Goal: Complete application form: Complete application form

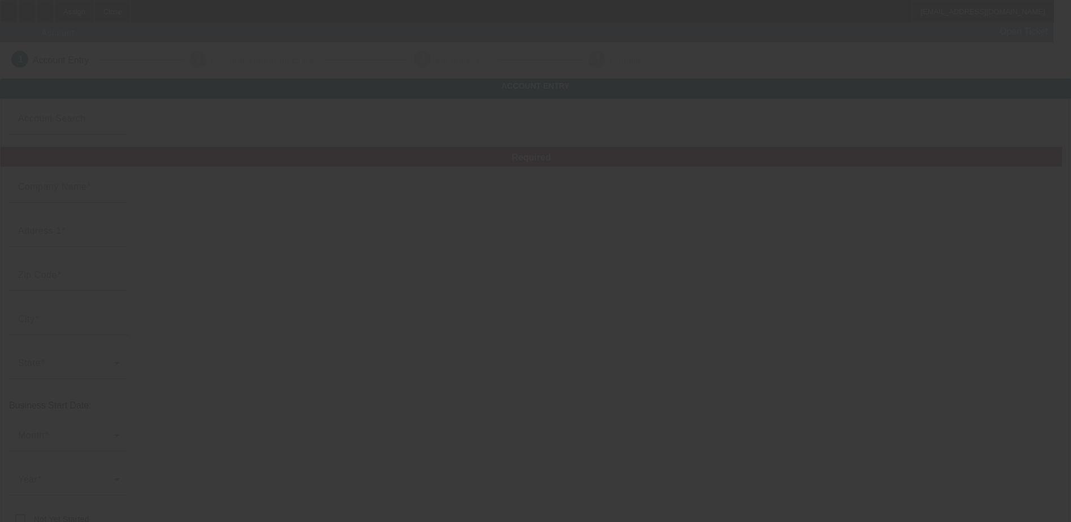
type input "A. E. R. Transport Inc."
type input "[STREET_ADDRESS]"
type input "33196"
type input "Miami"
type input "[PHONE_NUMBER]"
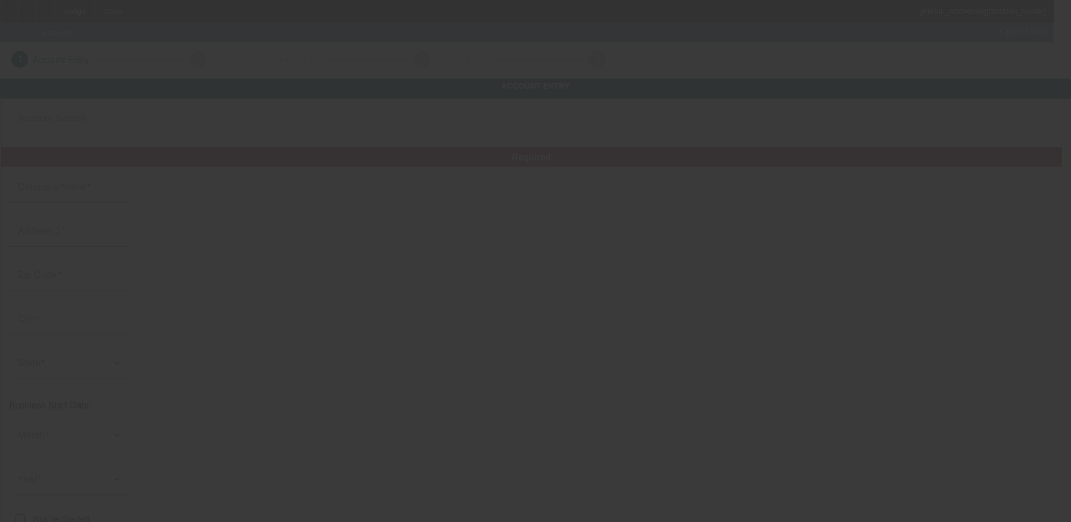
type input "aertowing@yahoo.com"
type input "Miami-Dade"
type input "[US_EMPLOYER_IDENTIFICATION_NUMBER]"
type input "https://AERTOWING.COM"
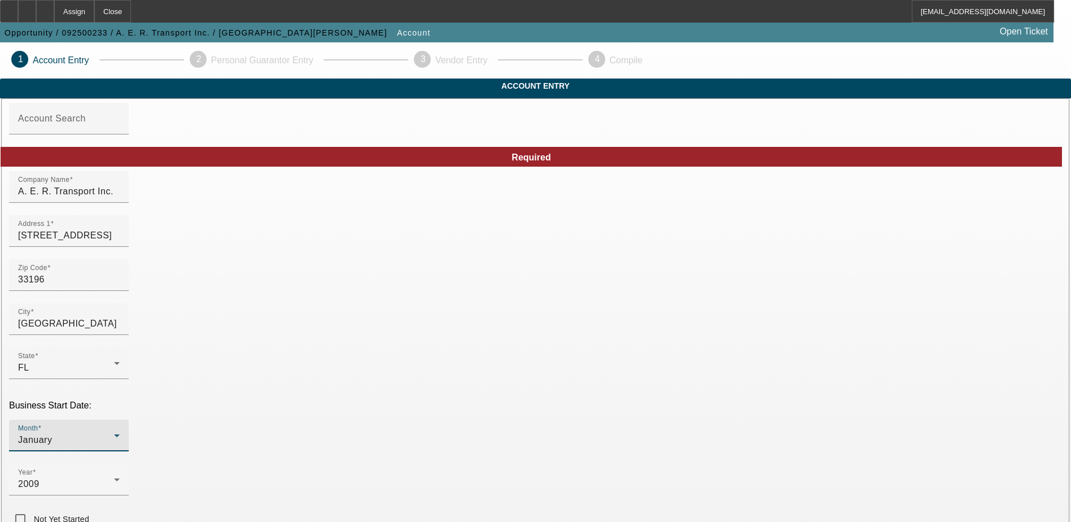
click at [120, 434] on icon at bounding box center [117, 435] width 6 height 3
click at [292, 312] on mat-option "October" at bounding box center [289, 309] width 148 height 27
click at [114, 477] on div "2009" at bounding box center [66, 484] width 96 height 14
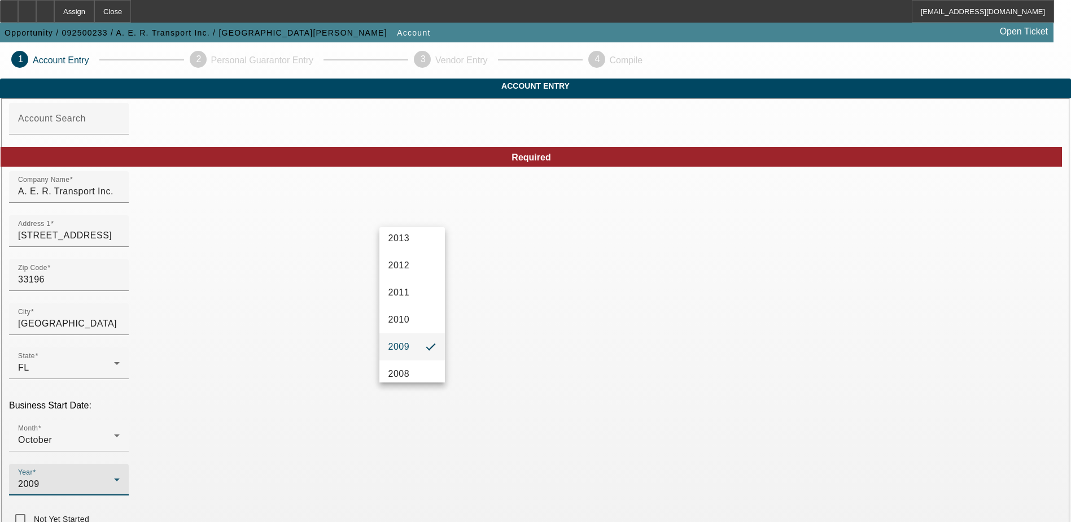
scroll to position [448, 0]
click at [406, 369] on span "2007" at bounding box center [398, 367] width 21 height 14
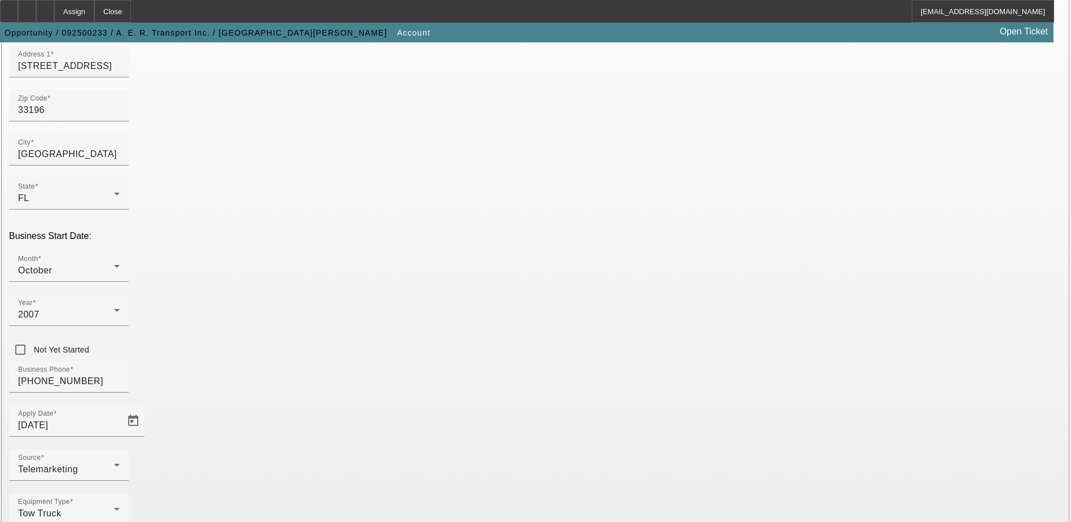
scroll to position [191, 0]
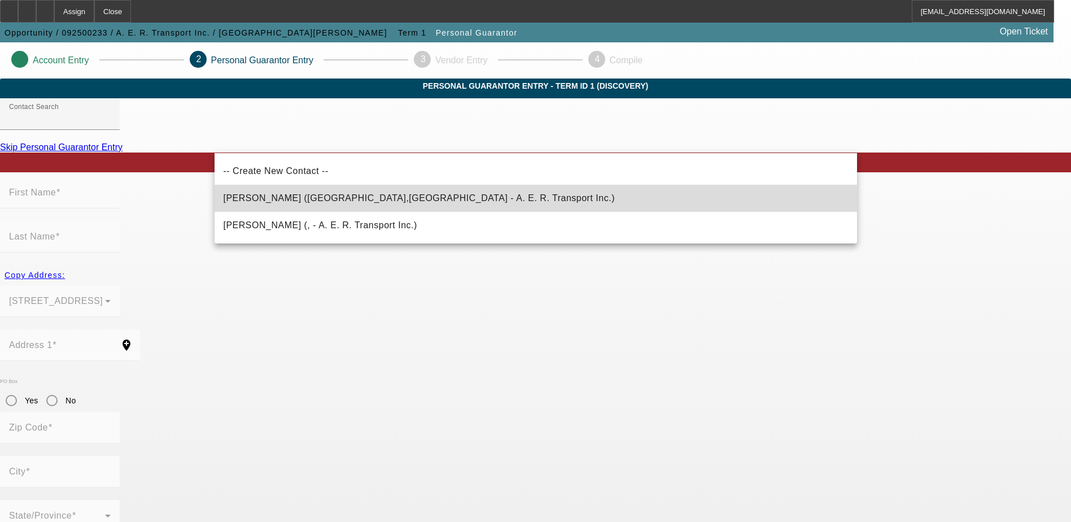
click at [414, 199] on mat-option "Arencibia, Frank (Miami,FL - A. E. R. Transport Inc.)" at bounding box center [536, 198] width 642 height 27
type input "Arencibia, Frank (Miami,FL - A. E. R. Transport Inc.)"
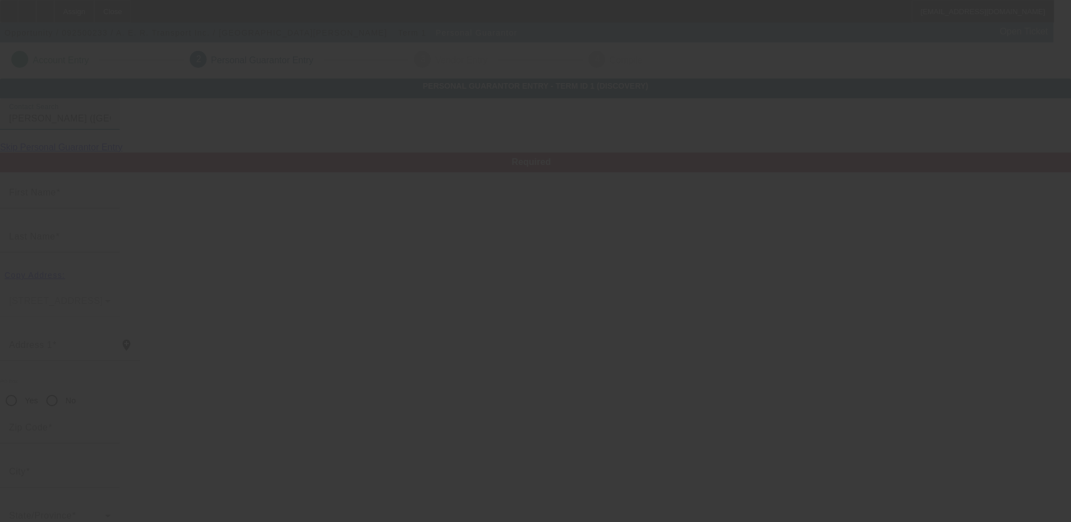
type input "Frank"
type input "Arencibia"
type input "10819 SW 147th Court"
radio input "true"
type input "33196"
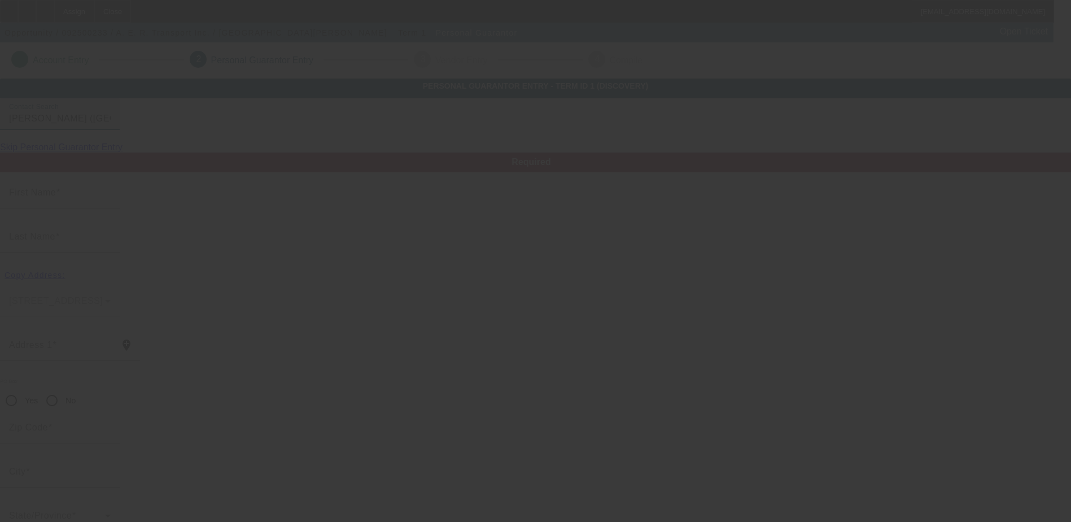
type input "Miami"
type input "[PHONE_NUMBER]"
type input "100"
type input "324-76-2453"
type input "aertowing@yahoo.com"
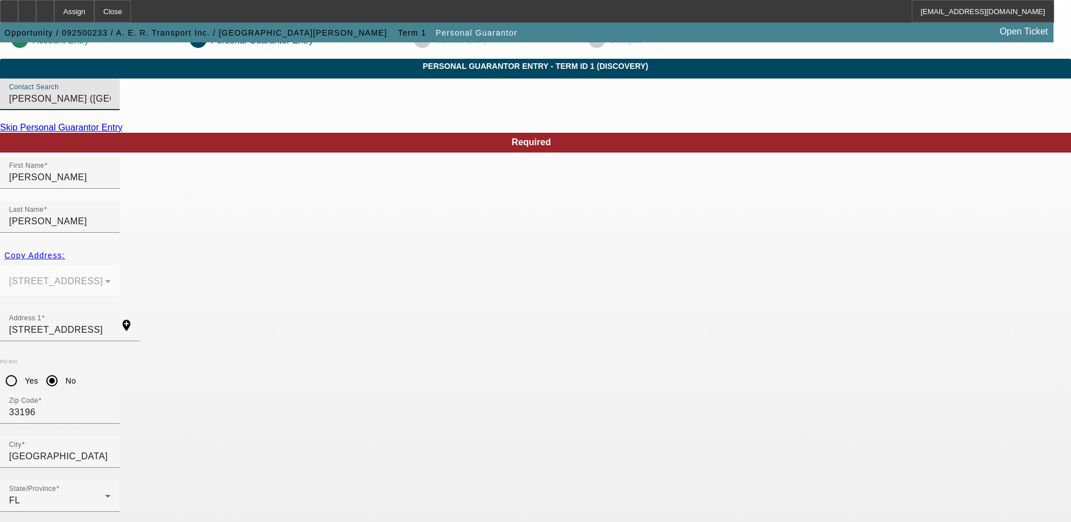
scroll to position [30, 0]
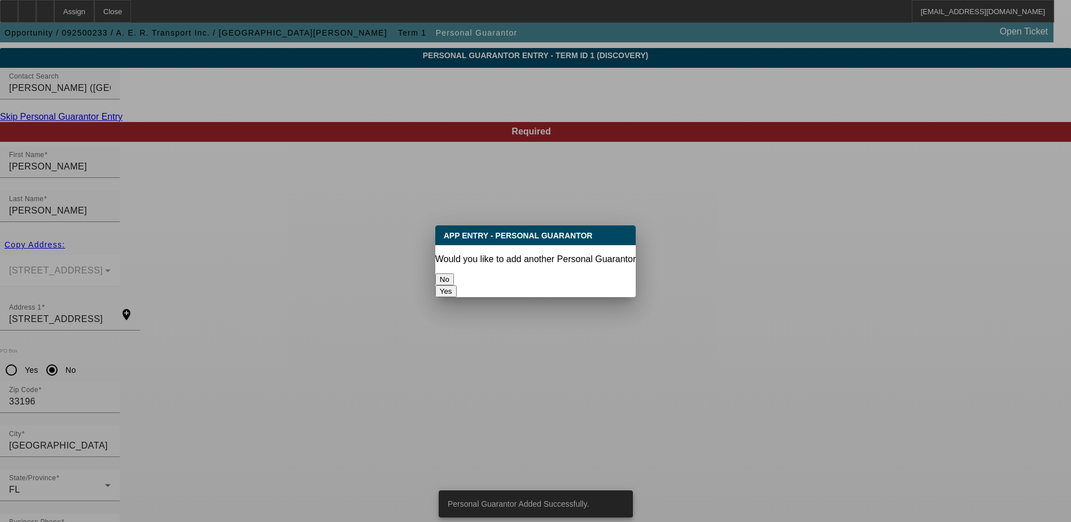
scroll to position [0, 0]
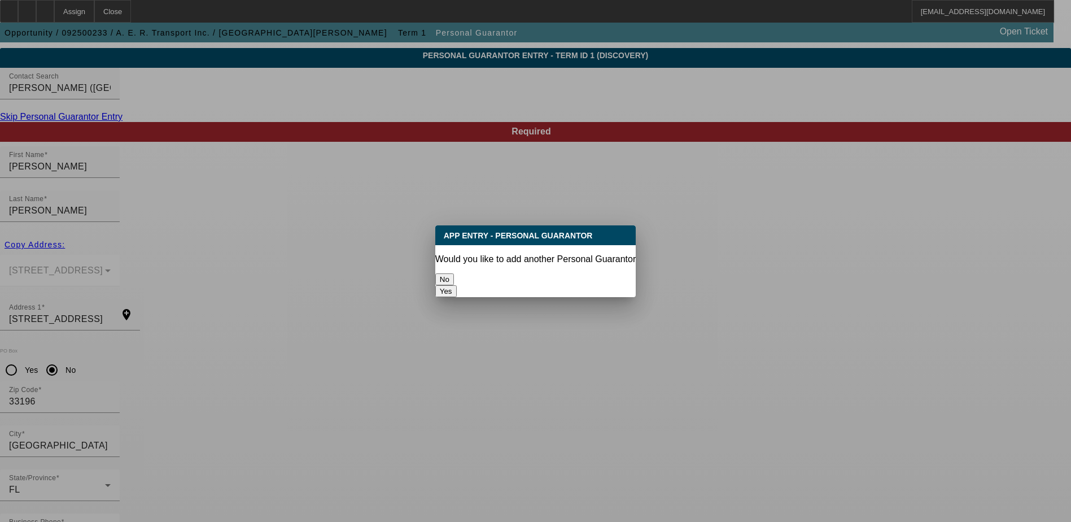
click at [454, 277] on button "No" at bounding box center [444, 279] width 19 height 12
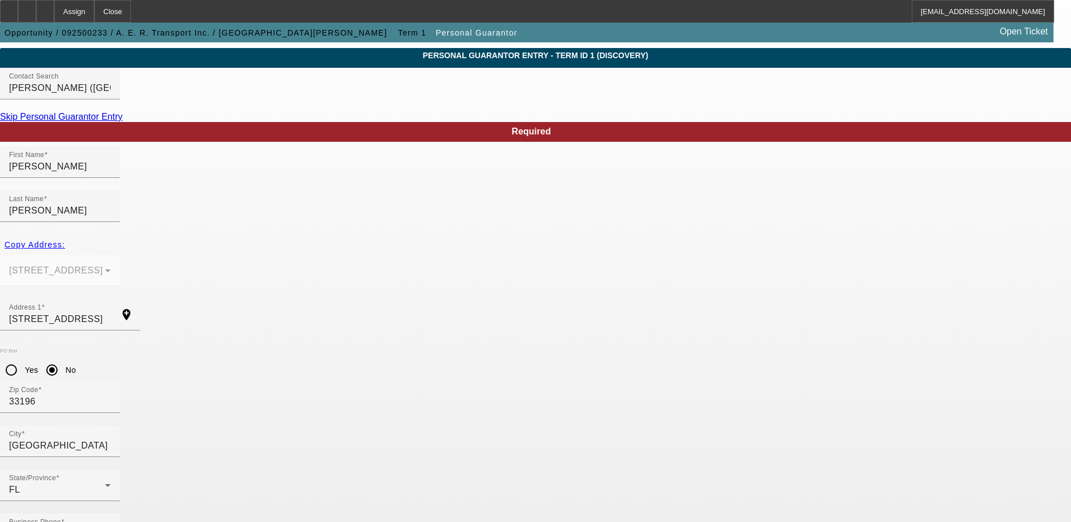
scroll to position [30, 0]
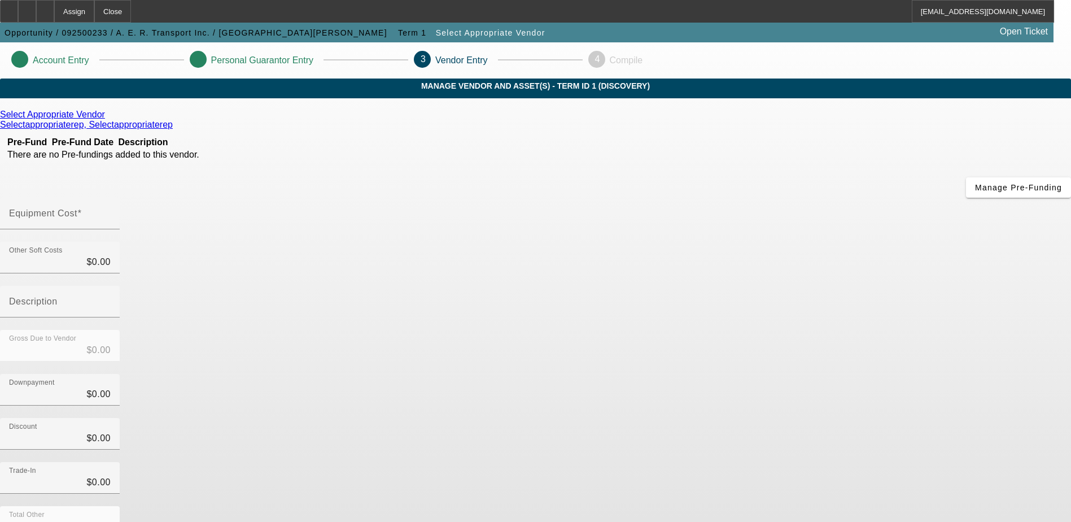
click at [111, 211] on input "Equipment Cost" at bounding box center [60, 218] width 102 height 14
type input "$0.00"
click at [807, 374] on div "Downpayment $0.00" at bounding box center [535, 396] width 1071 height 44
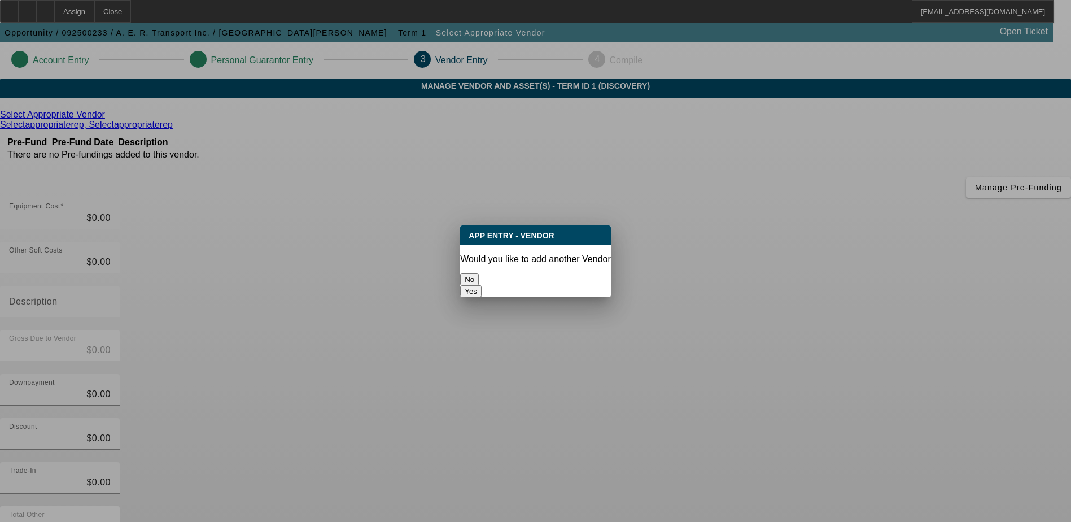
click at [479, 273] on button "No" at bounding box center [469, 279] width 19 height 12
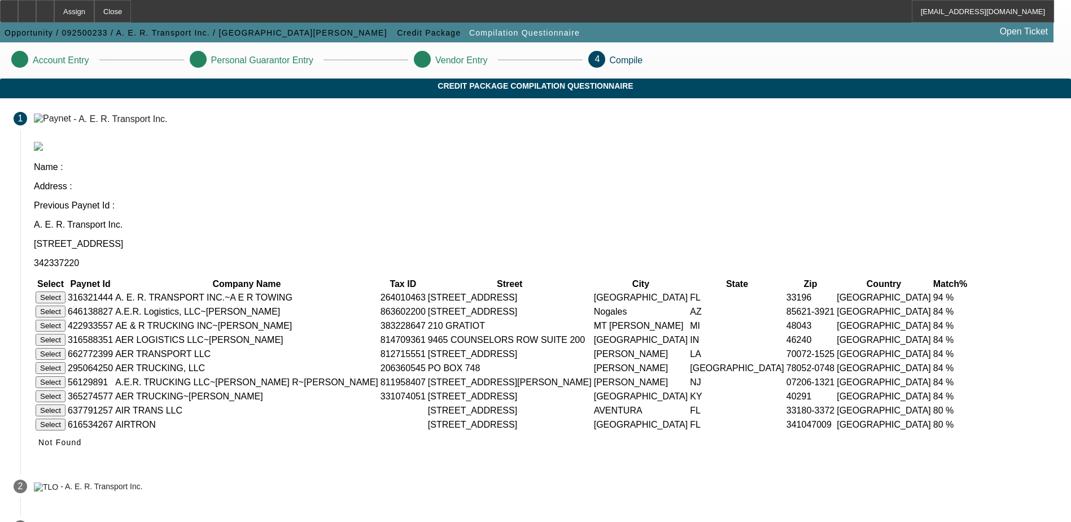
click at [65, 291] on button "Select" at bounding box center [51, 297] width 30 height 12
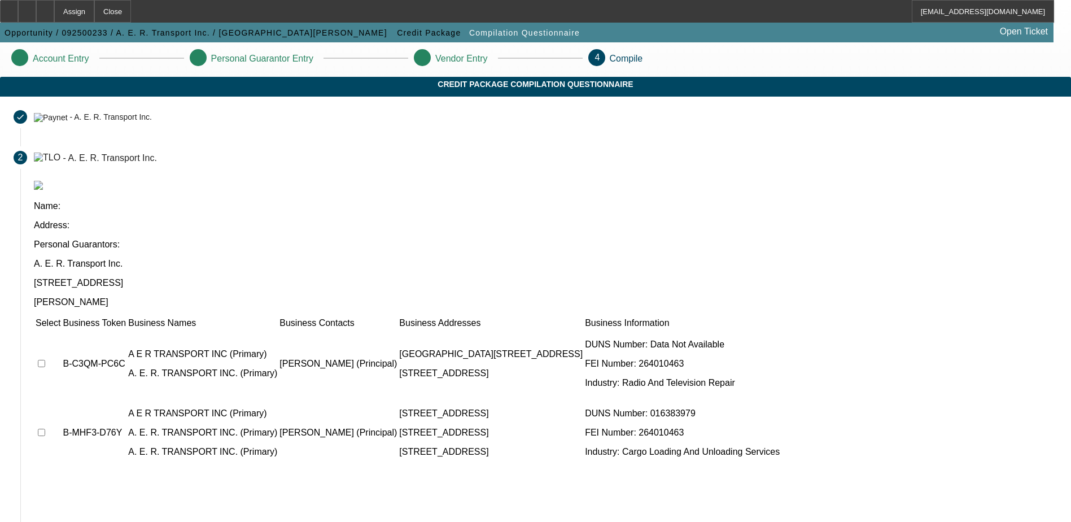
click at [45, 360] on input "checkbox" at bounding box center [41, 363] width 7 height 7
checkbox input "true"
click at [61, 330] on td at bounding box center [48, 364] width 26 height 68
click at [45, 428] on input "checkbox" at bounding box center [41, 431] width 7 height 7
checkbox input "true"
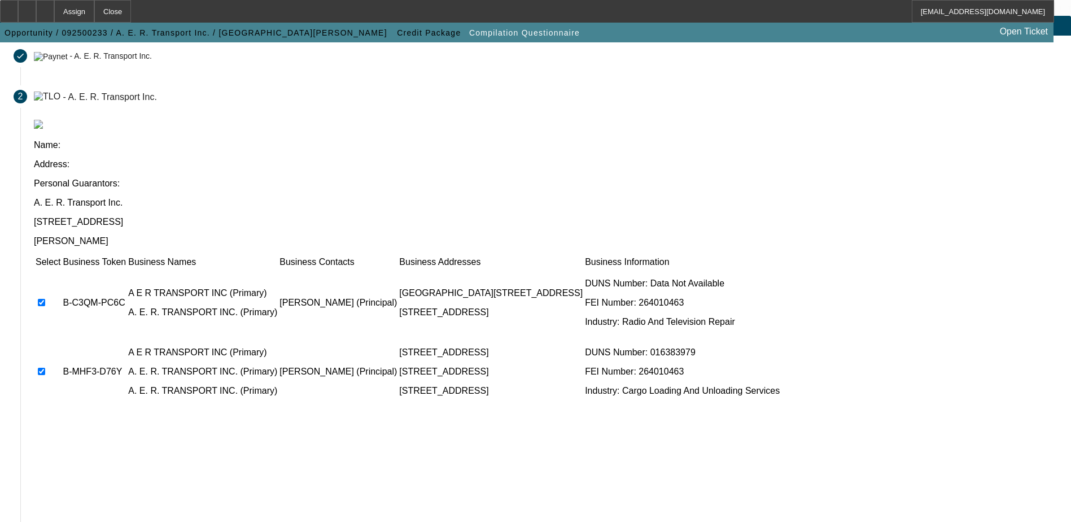
scroll to position [103, 0]
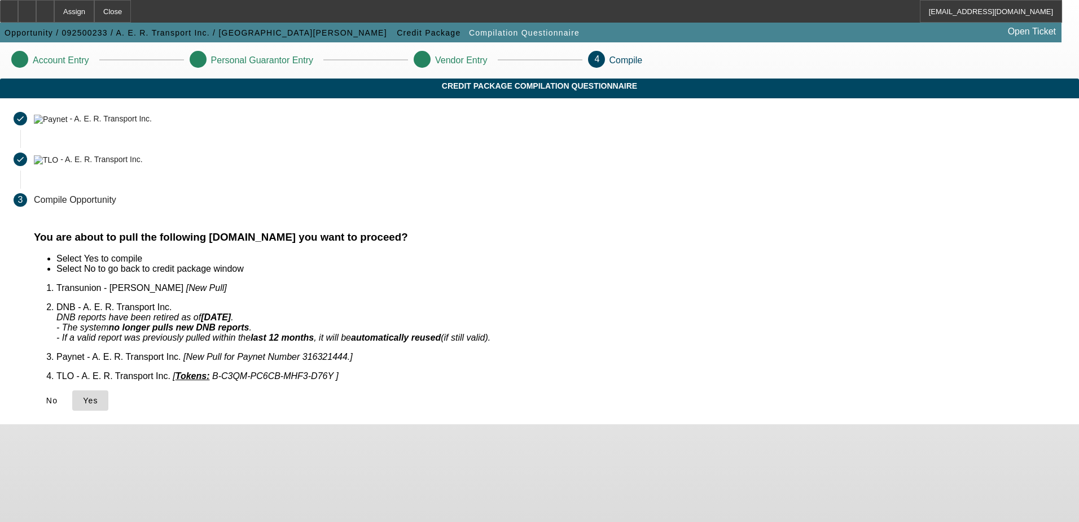
click at [83, 396] on icon at bounding box center [83, 400] width 0 height 9
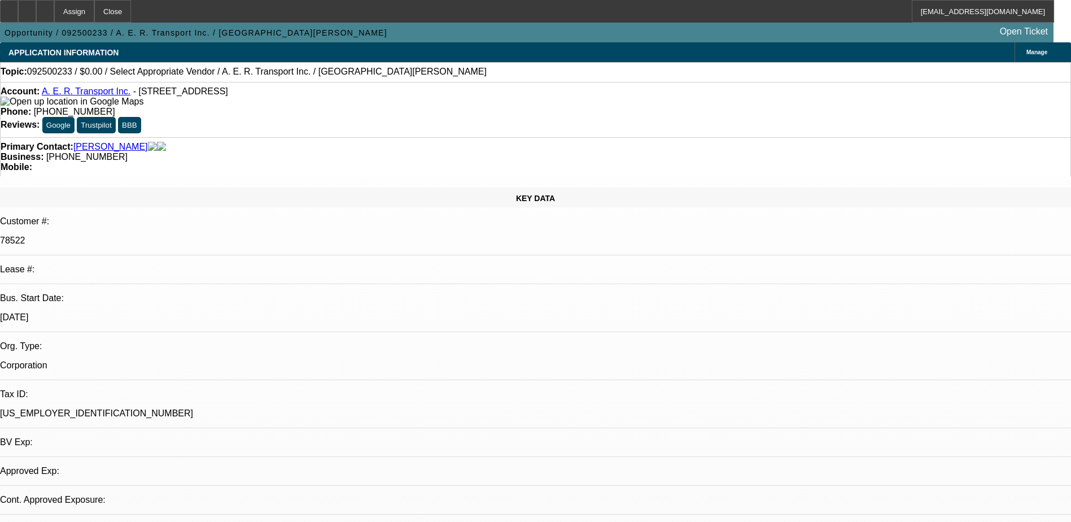
select select "0"
select select "2"
select select "0.1"
select select "4"
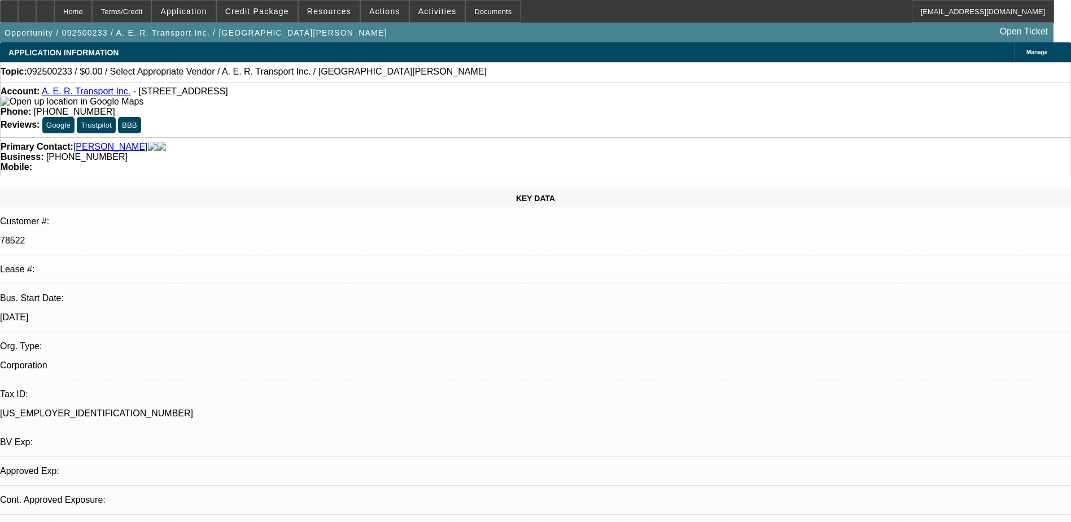
select select "0"
select select "2"
select select "0.1"
select select "4"
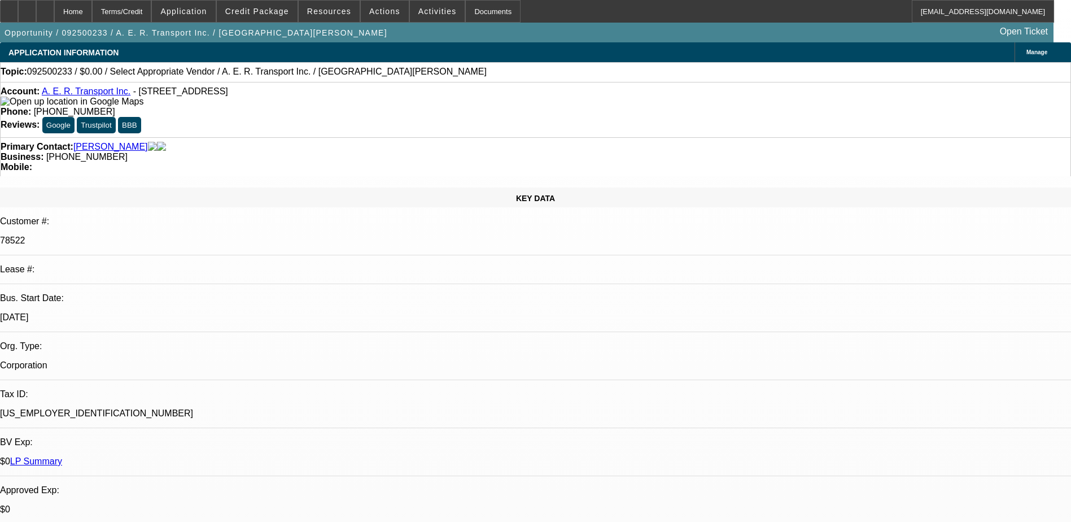
click at [493, 73] on div "Topic: 092500233 / $0.00 / Select Appropriate Vendor / A. E. R. Transport Inc. …" at bounding box center [536, 72] width 1070 height 10
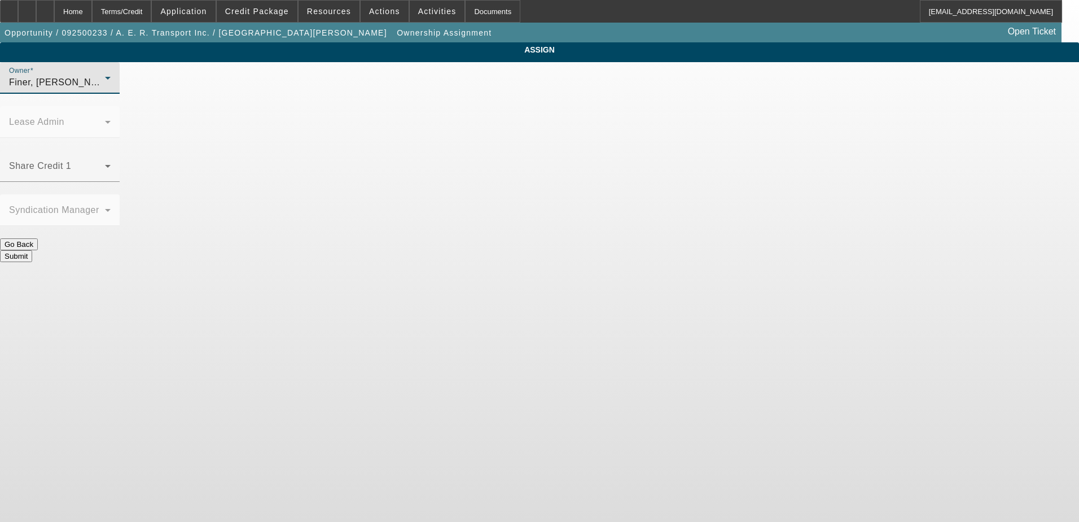
click at [105, 89] on div "Finer, [PERSON_NAME] (Lvl 1)" at bounding box center [57, 83] width 96 height 14
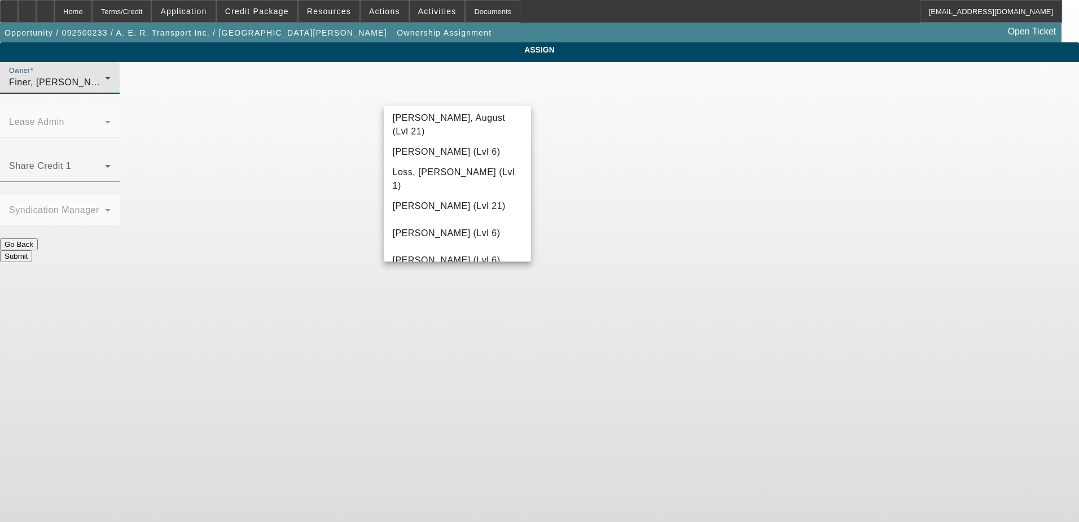
scroll to position [877, 0]
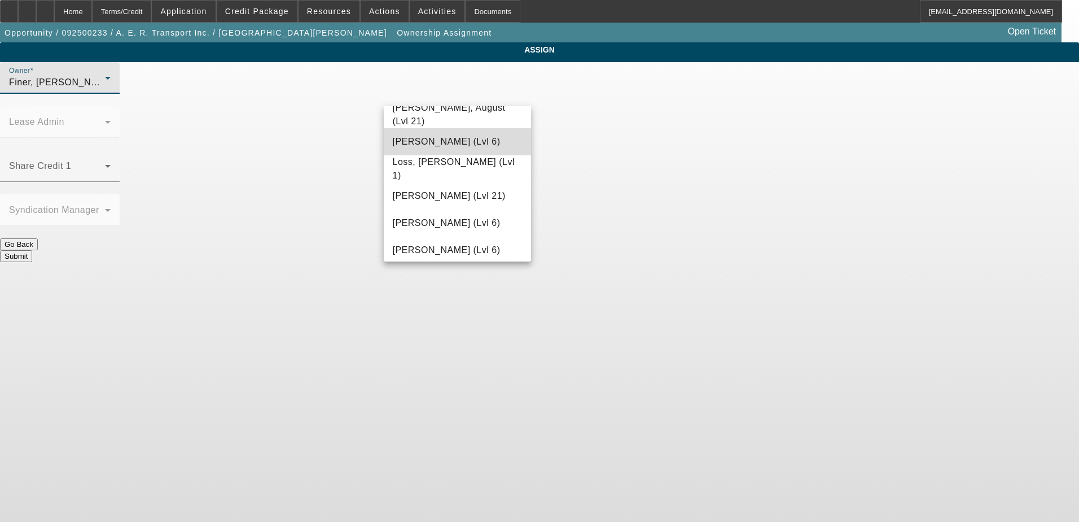
click at [461, 147] on span "[PERSON_NAME] (Lvl 6)" at bounding box center [447, 142] width 108 height 14
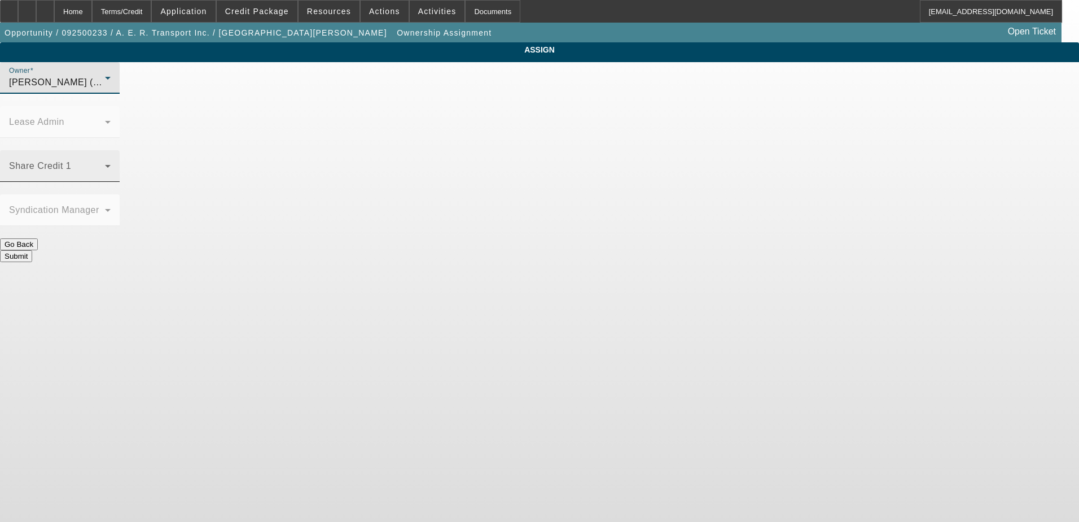
click at [105, 164] on span at bounding box center [57, 171] width 96 height 14
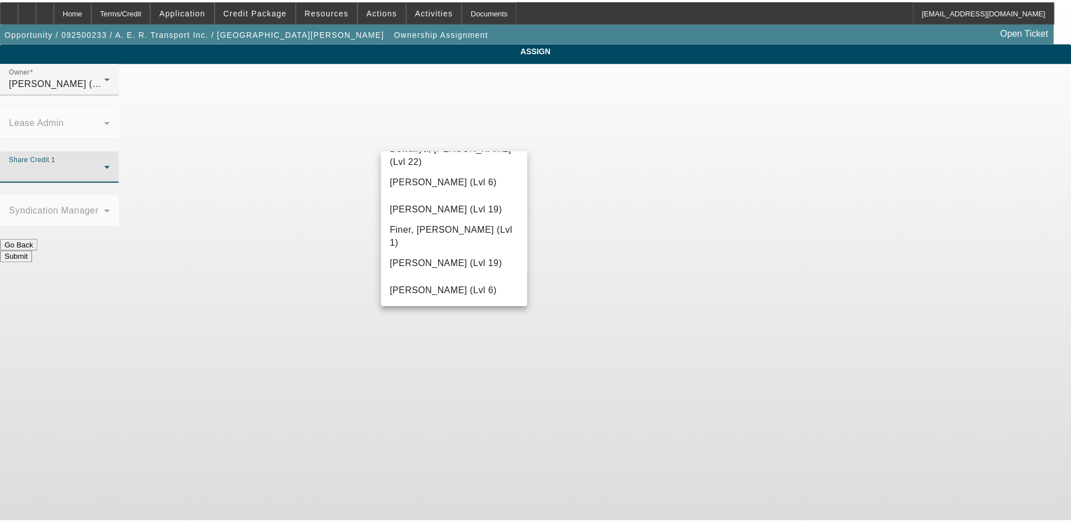
scroll to position [339, 0]
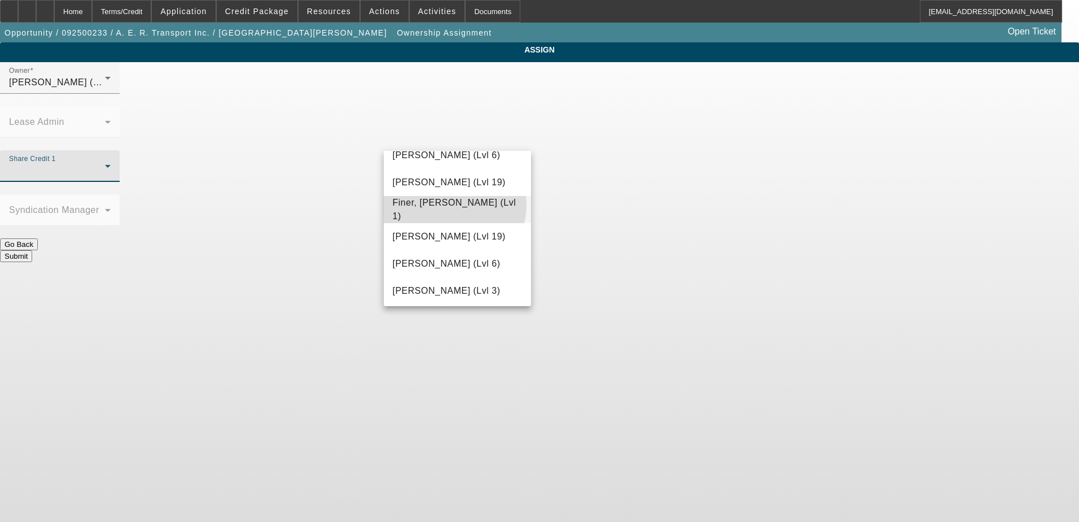
click at [454, 205] on span "Finer, [PERSON_NAME] (Lvl 1)" at bounding box center [458, 209] width 130 height 27
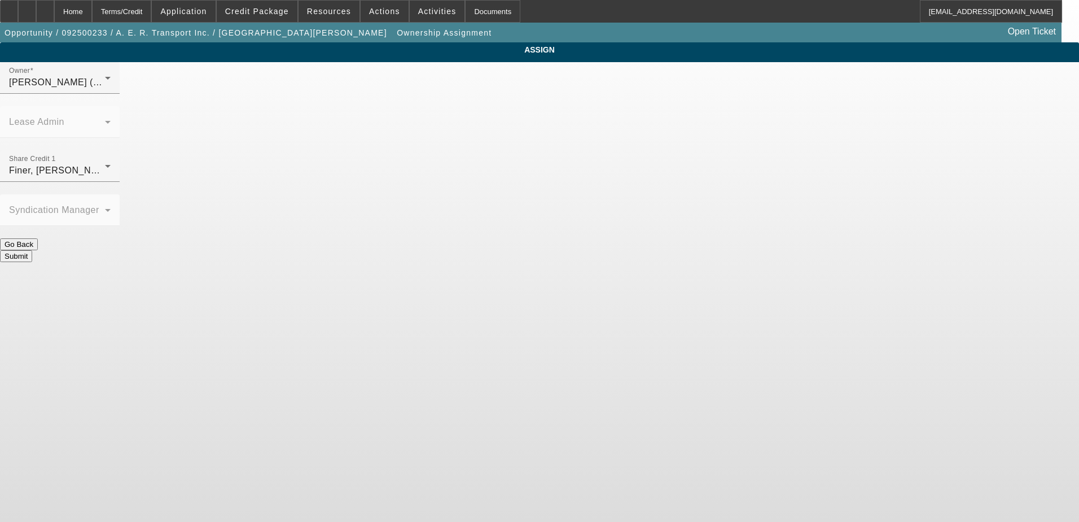
click at [32, 250] on button "Submit" at bounding box center [16, 256] width 32 height 12
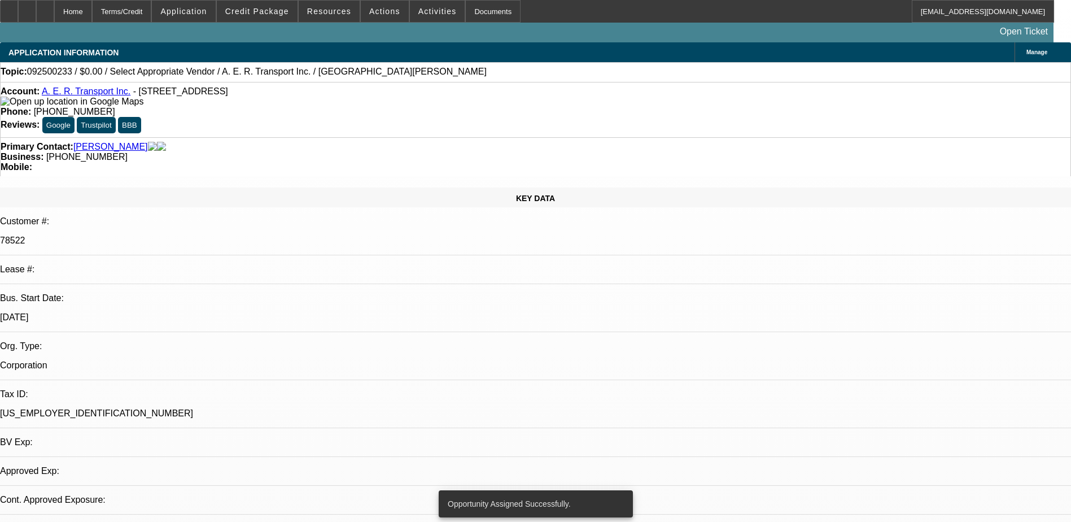
select select "0"
select select "2"
select select "0.1"
select select "4"
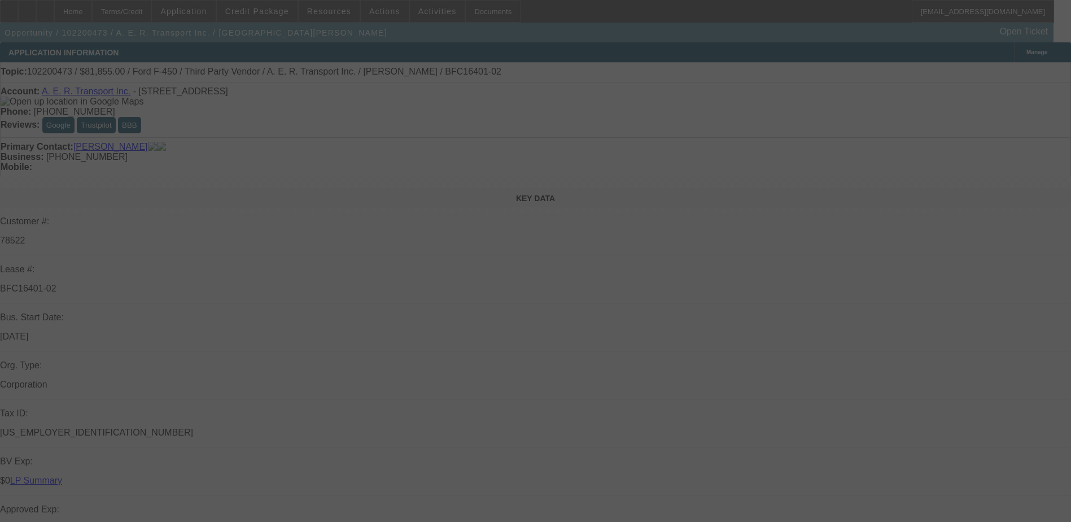
scroll to position [56, 0]
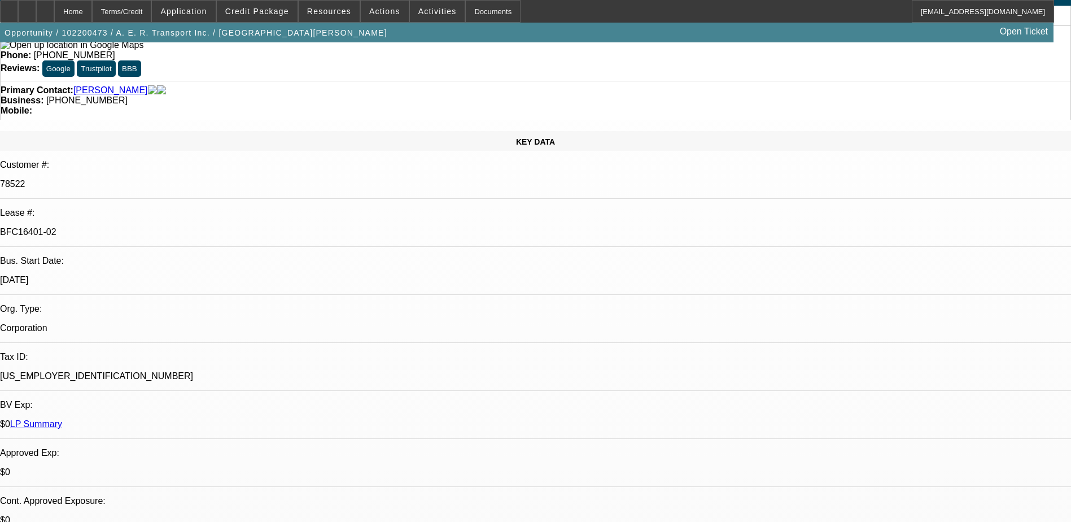
select select "0.1"
select select "0"
select select "0.1"
select select "0"
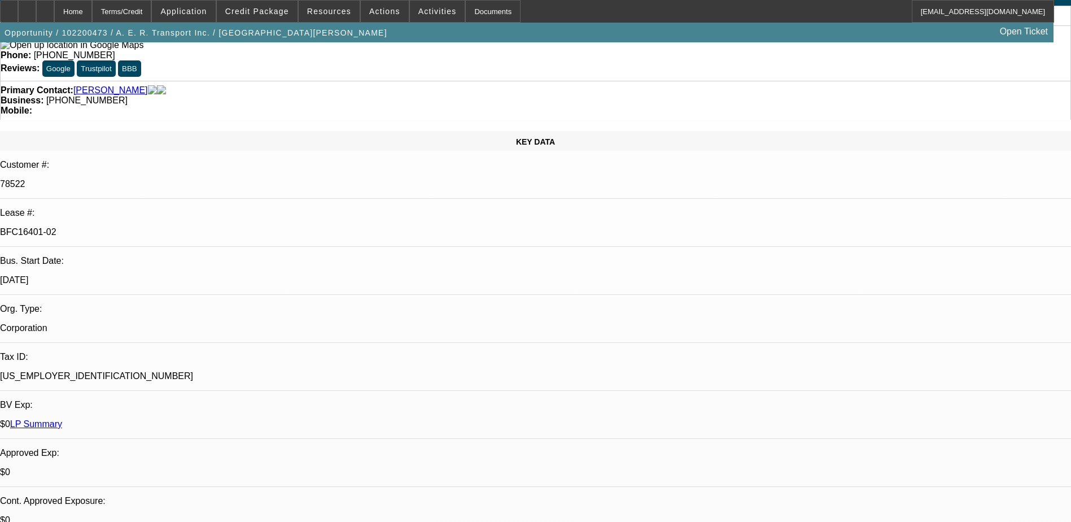
select select "0"
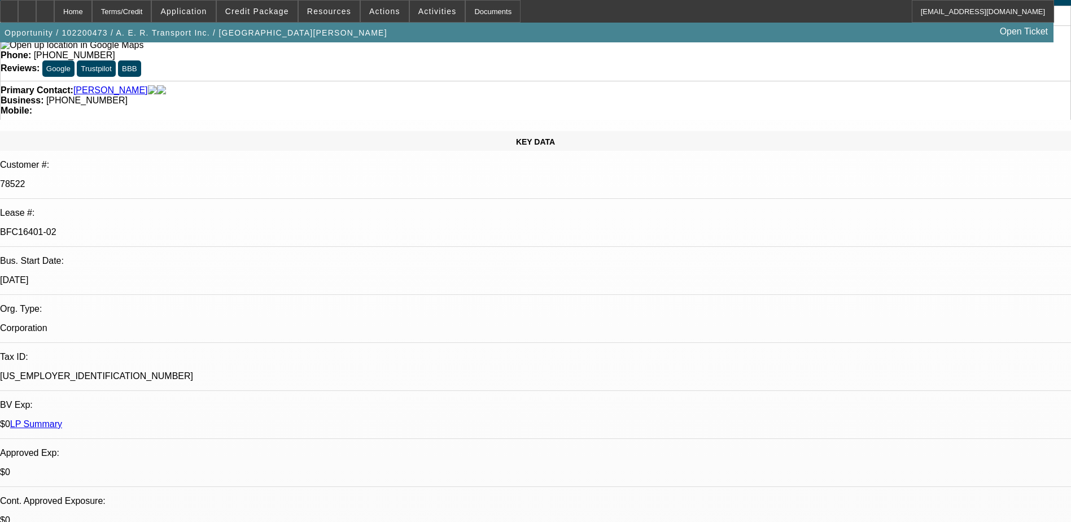
select select "0"
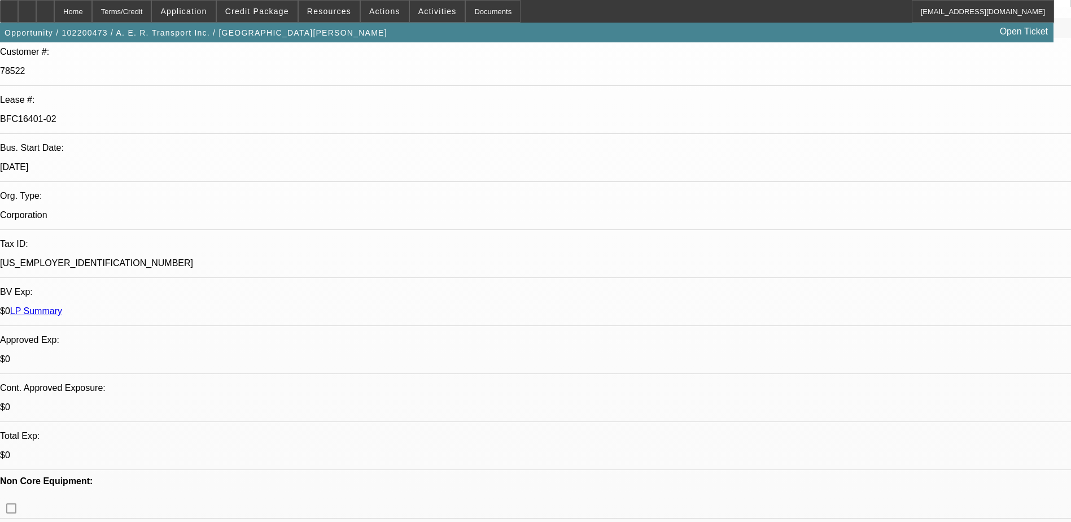
select select "1"
select select "2"
select select "6"
select select "1"
select select "2"
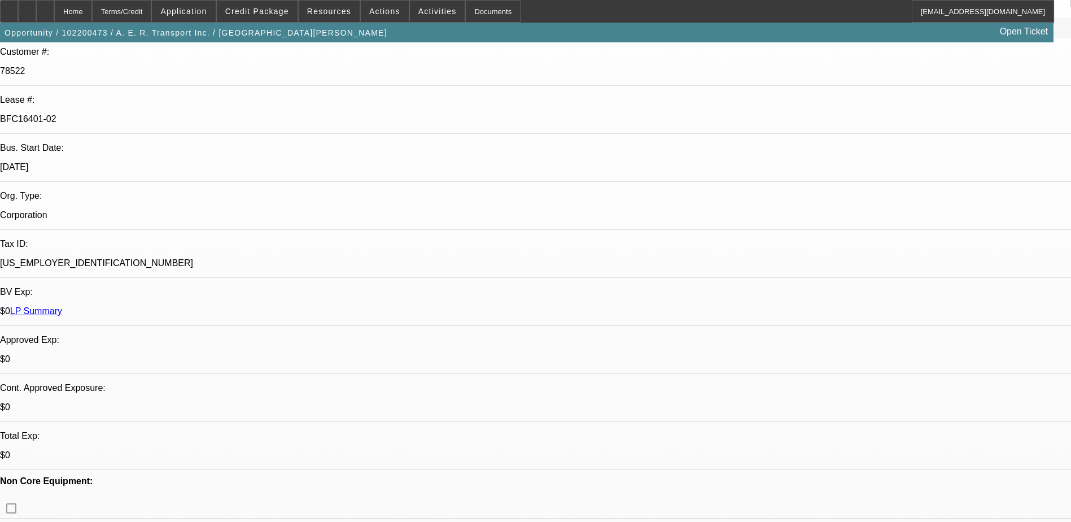
select select "6"
select select "1"
select select "2"
select select "6"
select select "1"
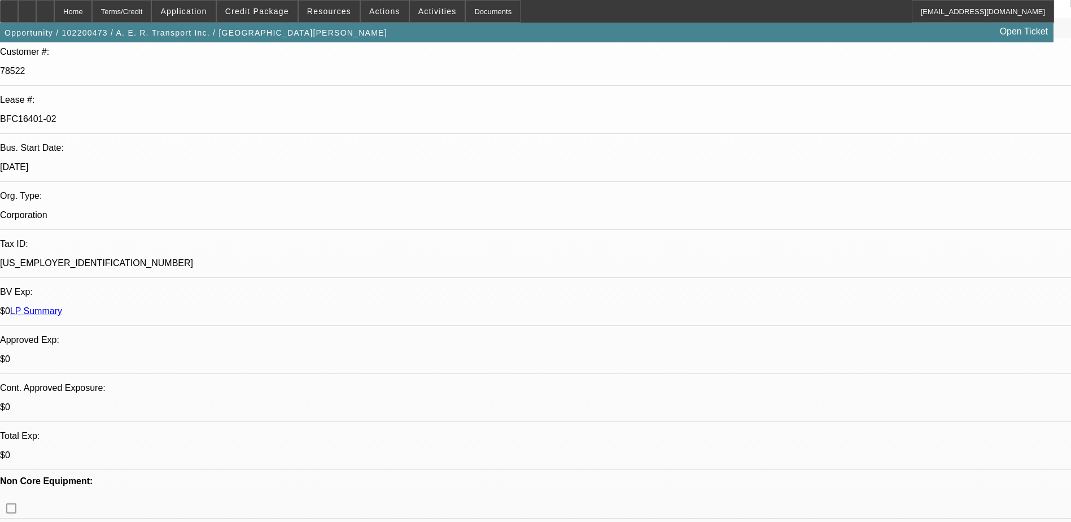
select select "2"
select select "6"
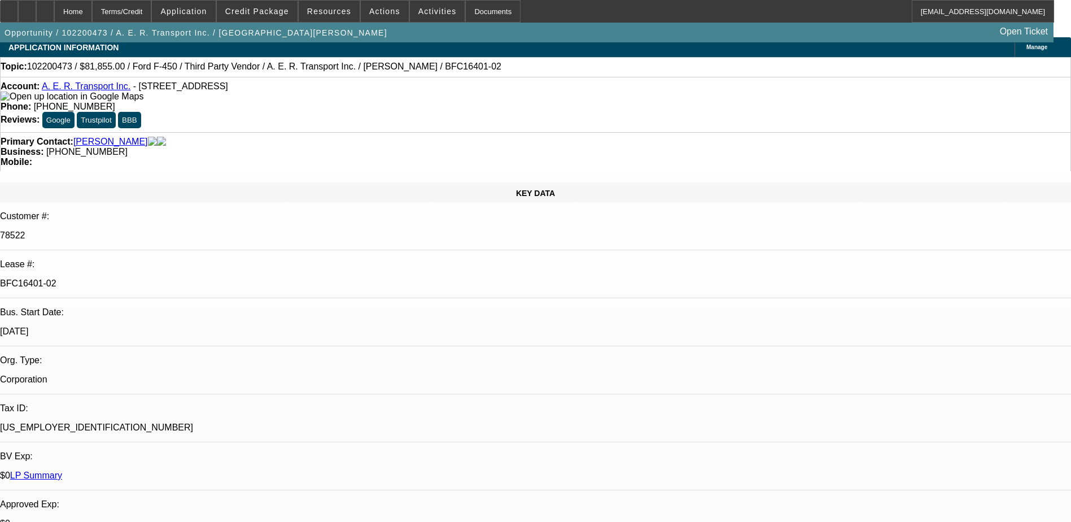
scroll to position [0, 0]
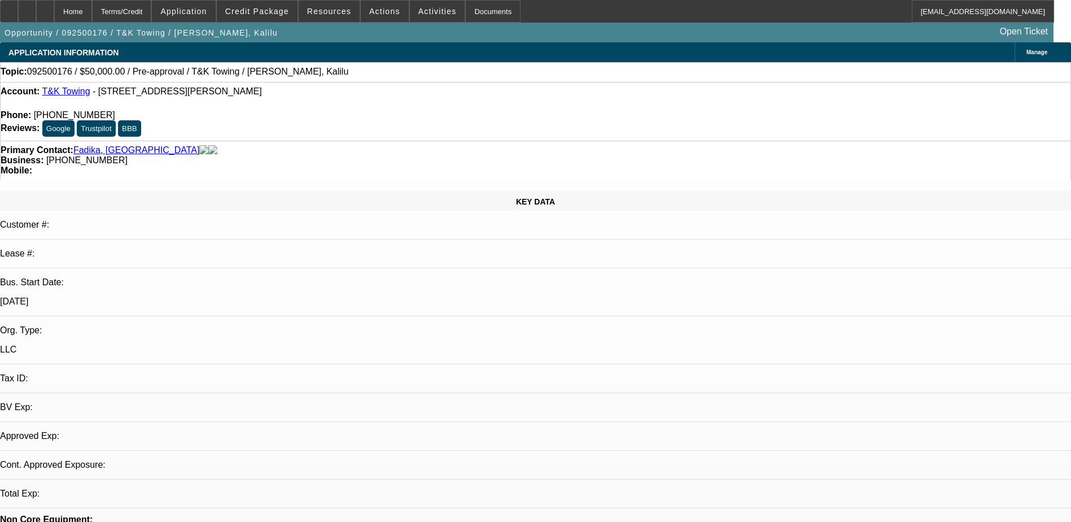
select select "0"
select select "2"
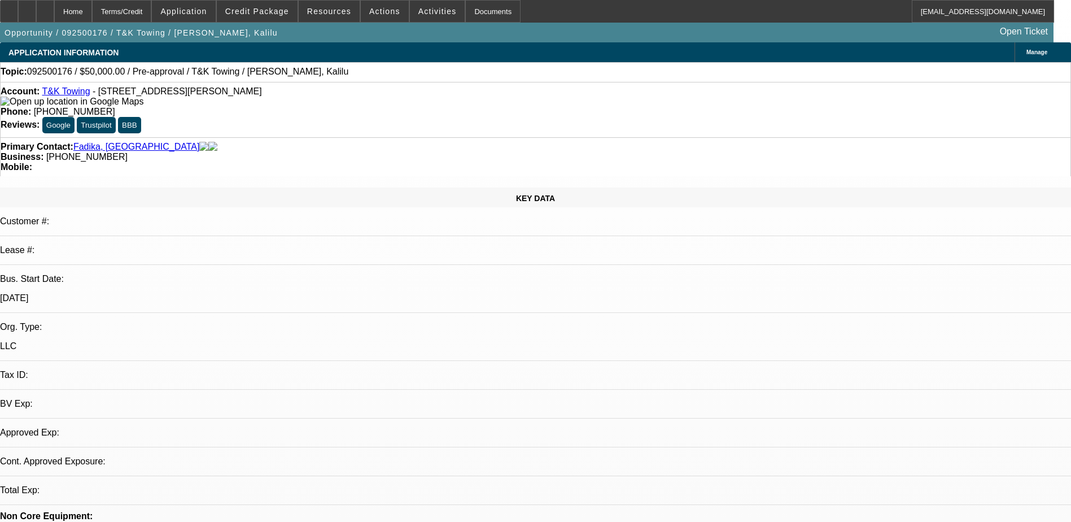
select select "0.1"
select select "1"
select select "2"
select select "4"
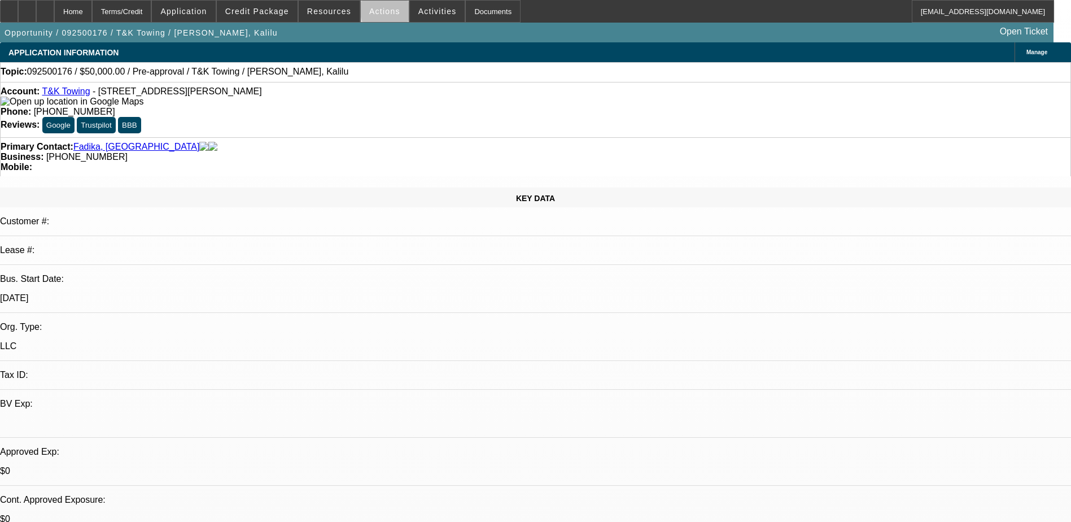
click at [389, 11] on span at bounding box center [385, 11] width 48 height 27
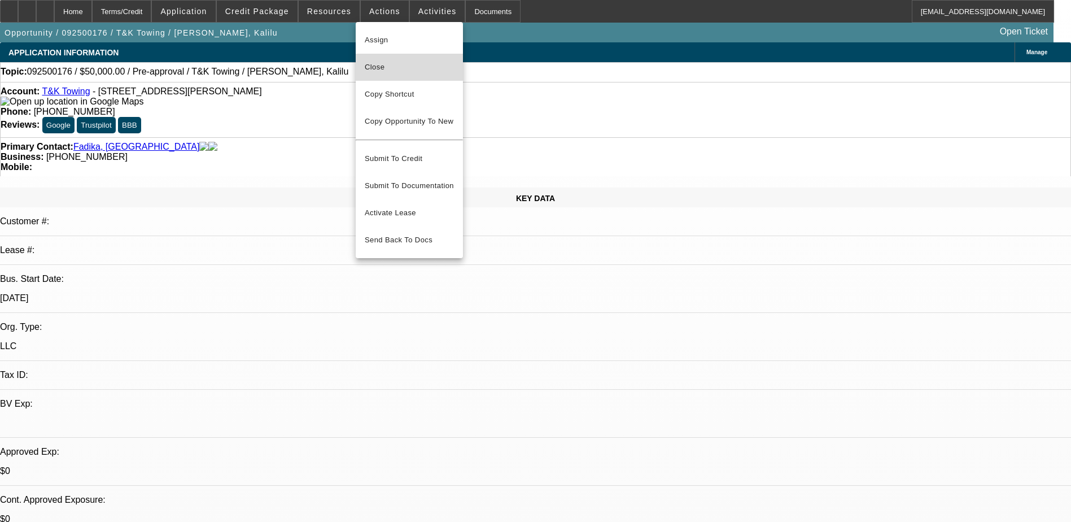
click at [385, 64] on span "Close" at bounding box center [409, 67] width 89 height 14
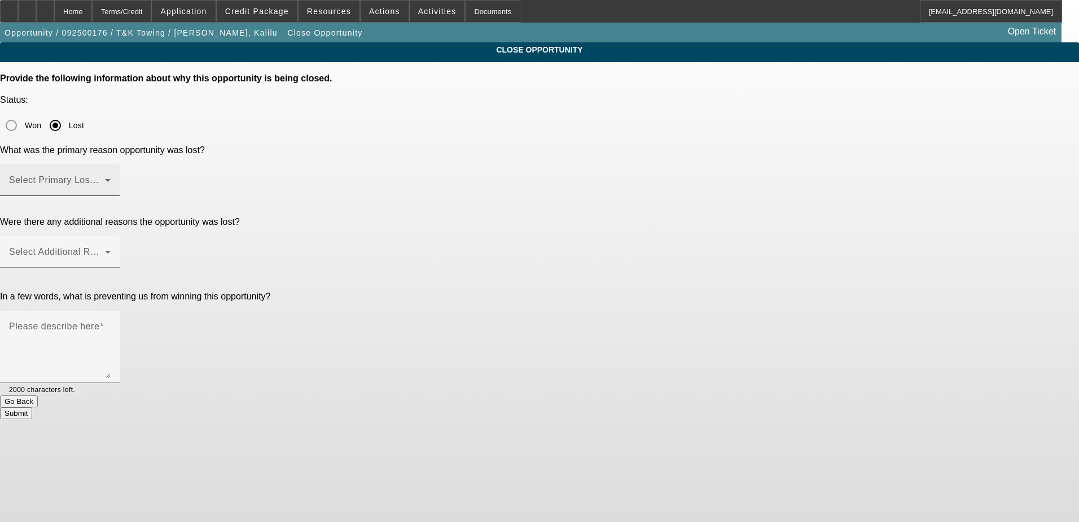
click at [111, 164] on div "Select Primary Lost Reason" at bounding box center [60, 180] width 102 height 32
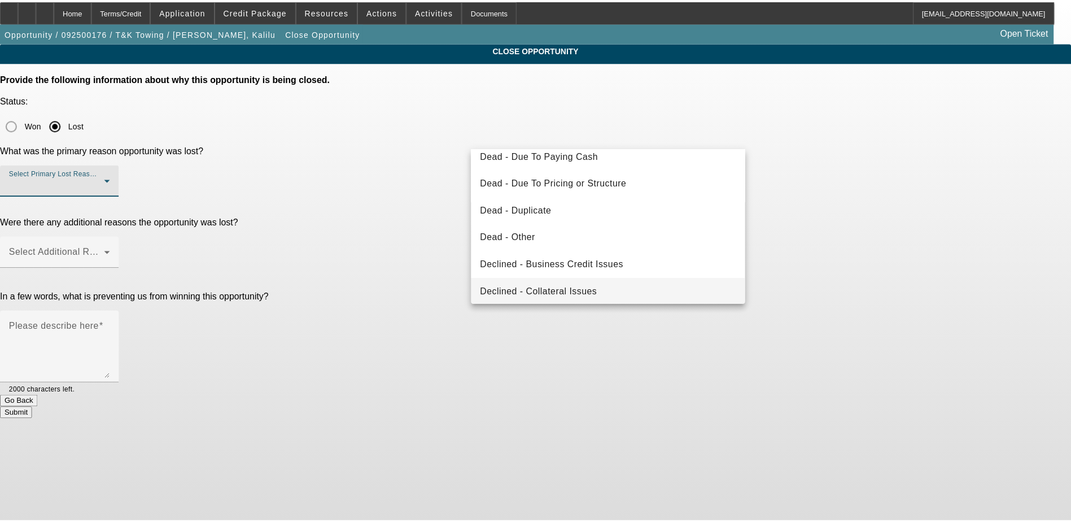
scroll to position [152, 0]
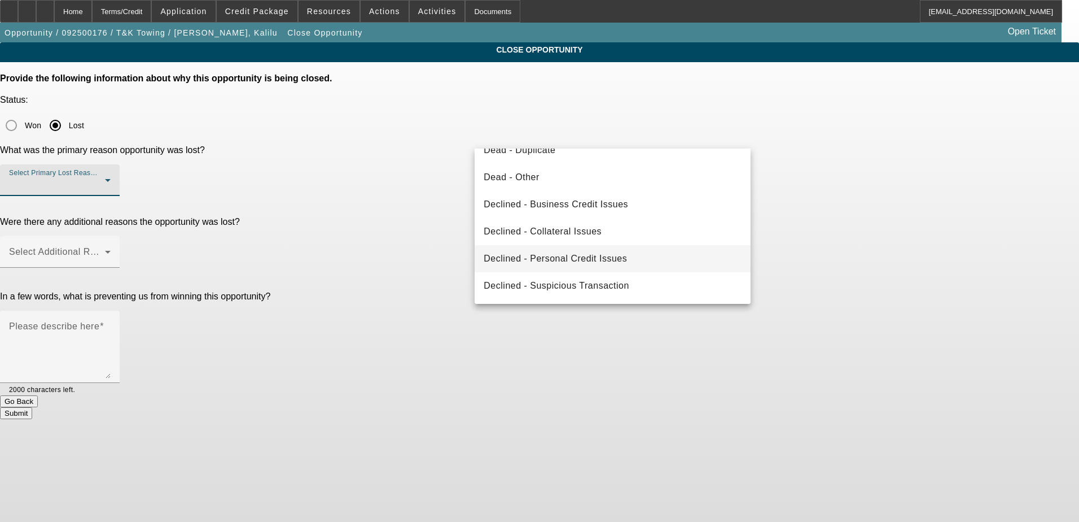
click at [619, 253] on span "Declined - Personal Credit Issues" at bounding box center [555, 259] width 143 height 14
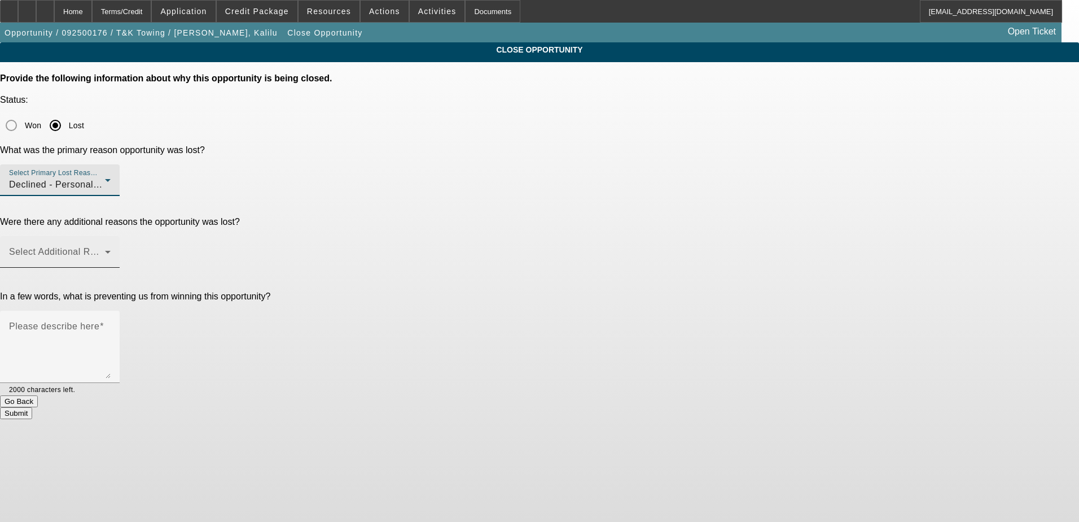
click at [105, 250] on span at bounding box center [57, 257] width 96 height 14
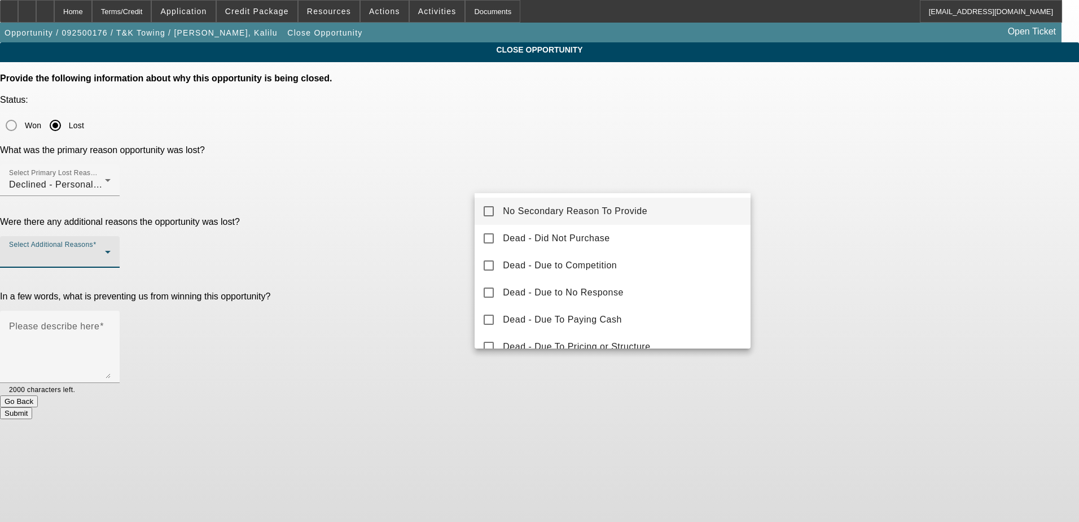
click at [489, 208] on mat-pseudo-checkbox at bounding box center [489, 211] width 10 height 10
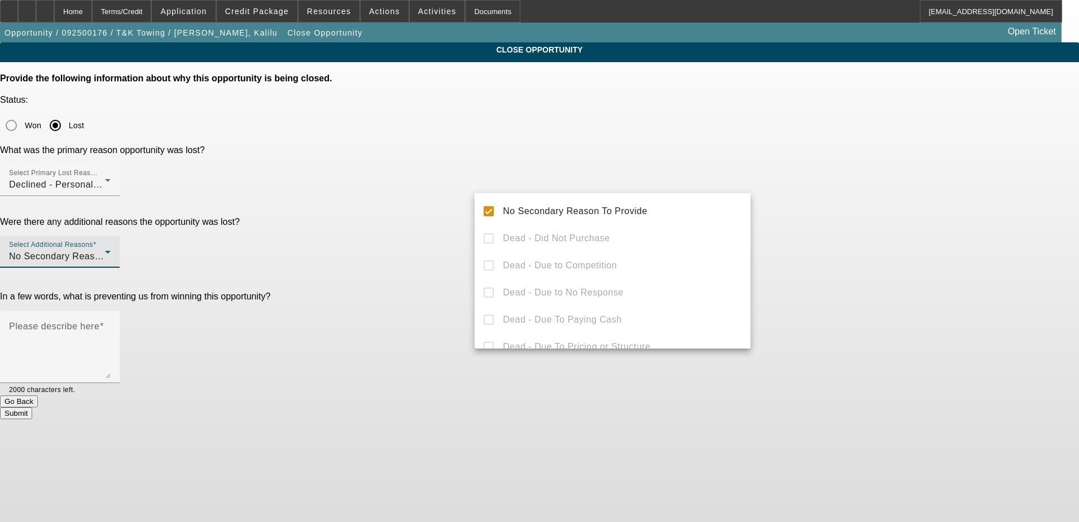
click at [434, 255] on div at bounding box center [539, 261] width 1079 height 522
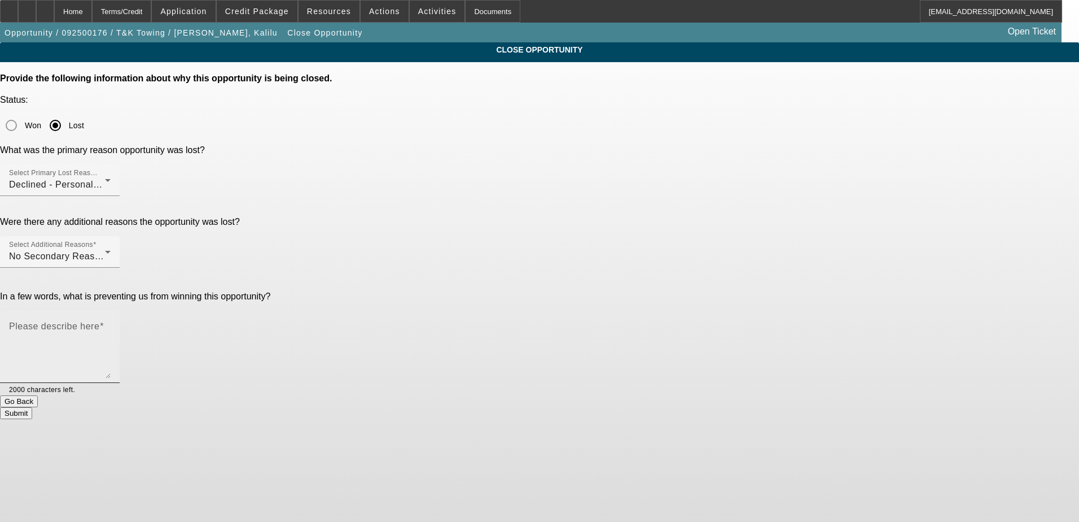
click at [111, 324] on textarea "Please describe here" at bounding box center [60, 351] width 102 height 54
type textarea "No real debt comparison"
click at [32, 407] on button "Submit" at bounding box center [16, 413] width 32 height 12
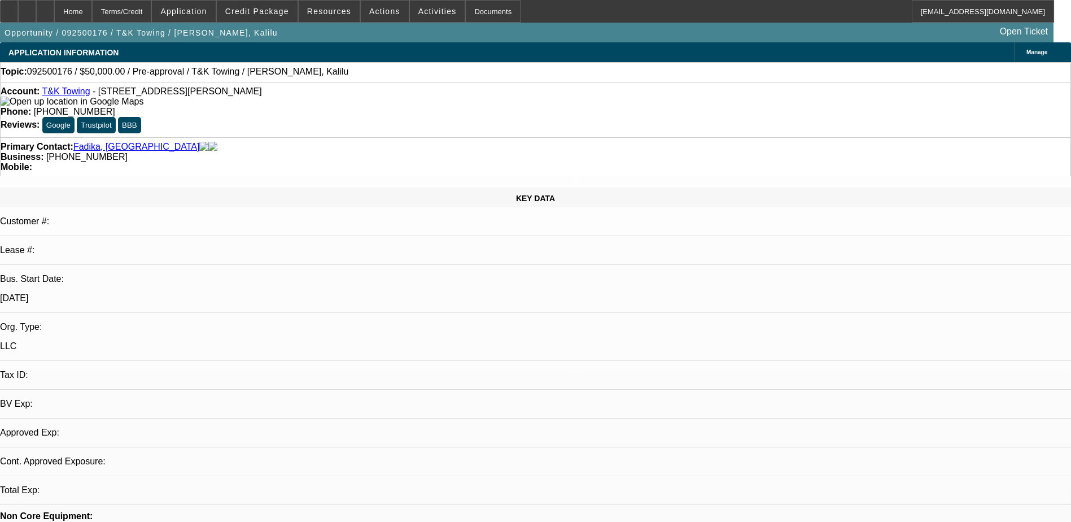
select select "0"
select select "2"
select select "0.1"
select select "1"
select select "2"
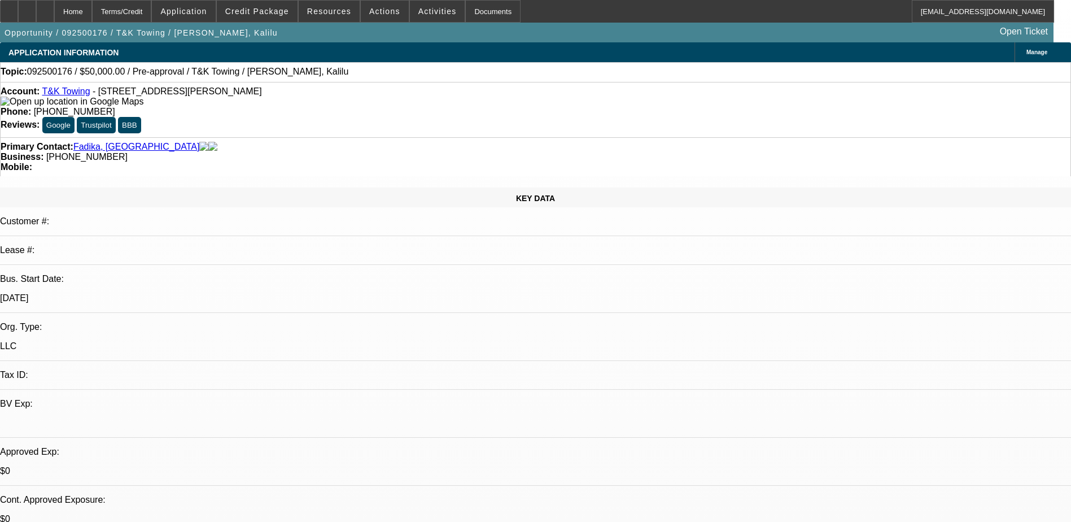
select select "4"
